Goal: Transaction & Acquisition: Obtain resource

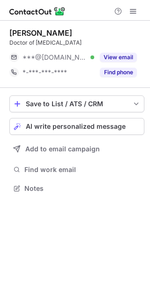
scroll to position [182, 150]
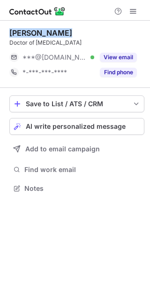
drag, startPoint x: 8, startPoint y: 31, endPoint x: 85, endPoint y: 33, distance: 77.1
click at [85, 33] on div "Michael Brady Doctor of Dental Surgery ***@gmail.com Verified View email *-***-…" at bounding box center [75, 112] width 150 height 182
copy div "Michael Brady"
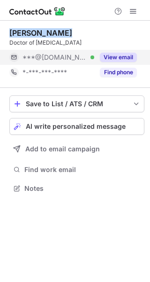
click at [120, 54] on button "View email" at bounding box center [118, 57] width 37 height 9
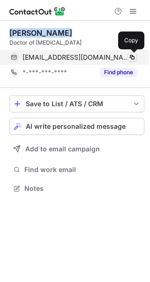
click at [134, 59] on span at bounding box center [133, 58] width 8 height 8
